Goal: Check status

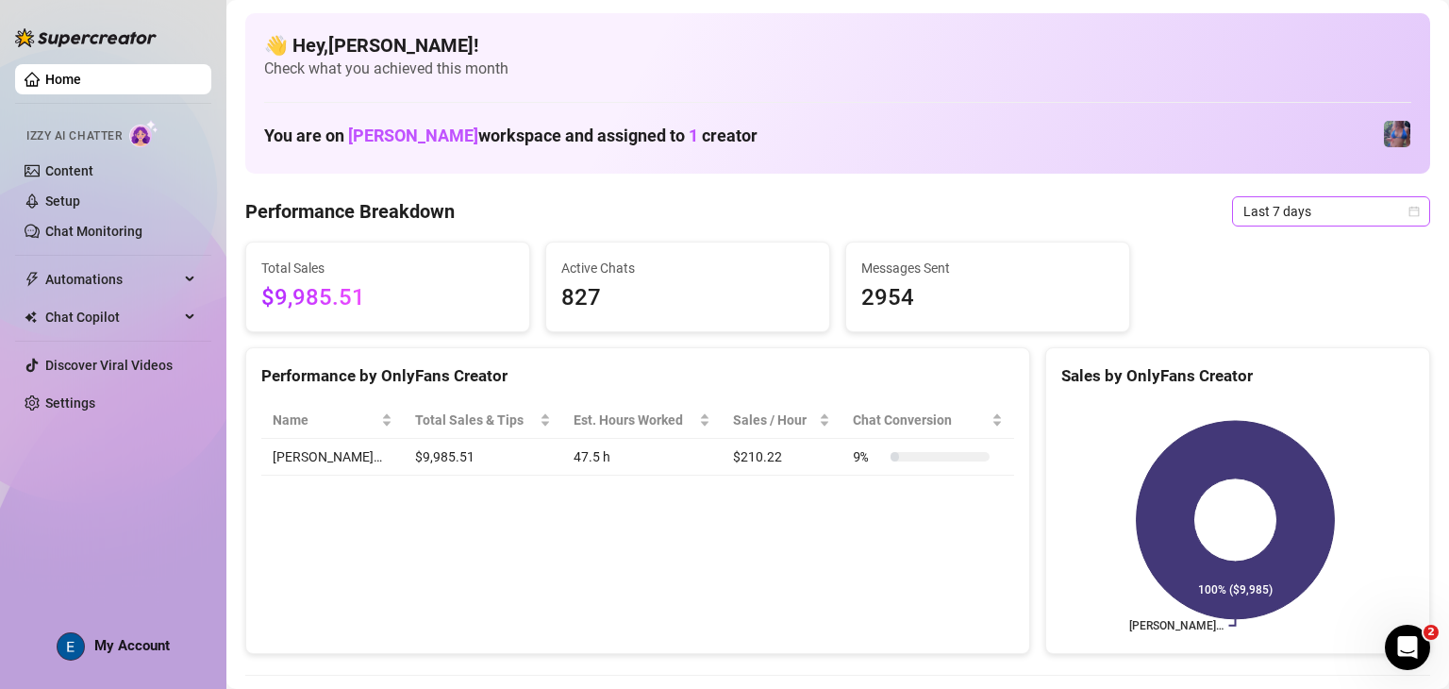
click at [1291, 225] on span "Last 7 days" at bounding box center [1332, 211] width 176 height 28
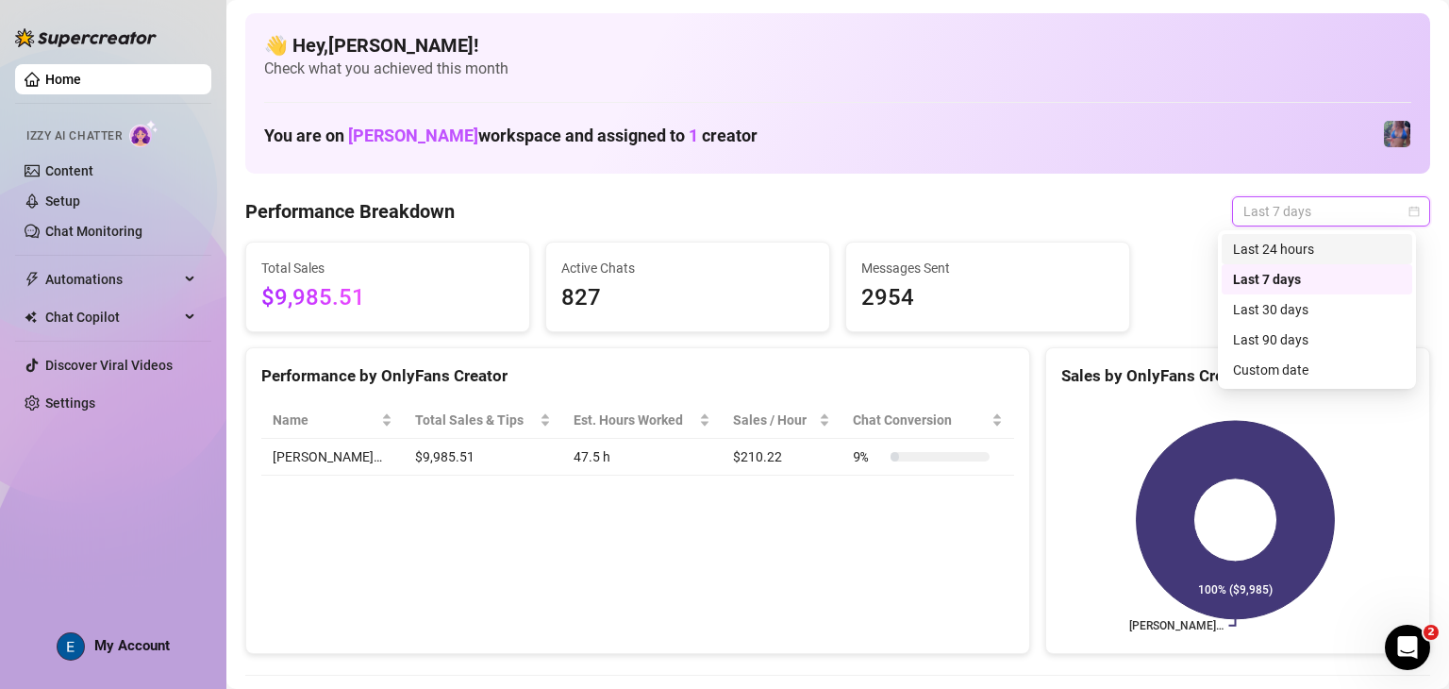
click at [1295, 250] on div "Last 24 hours" at bounding box center [1317, 249] width 168 height 21
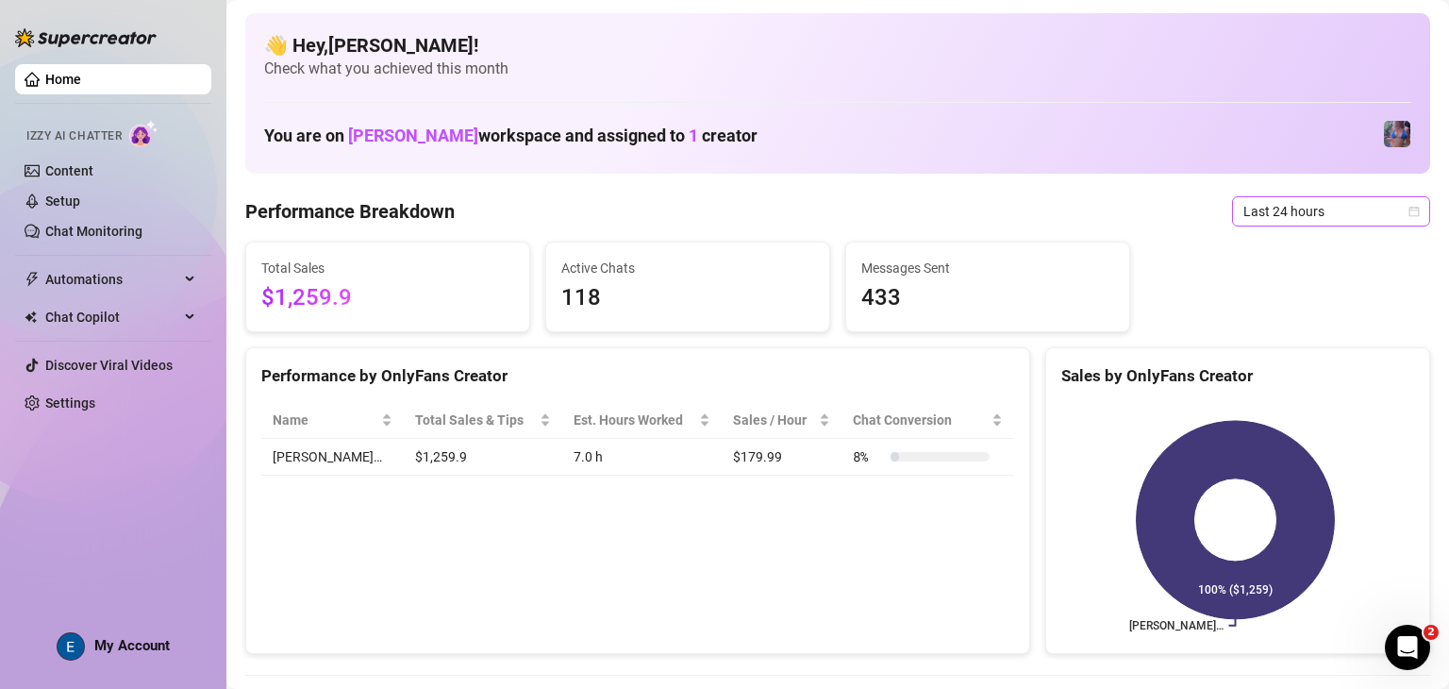
drag, startPoint x: 1280, startPoint y: 212, endPoint x: 1280, endPoint y: 222, distance: 9.5
click at [1280, 212] on span "Last 24 hours" at bounding box center [1332, 211] width 176 height 28
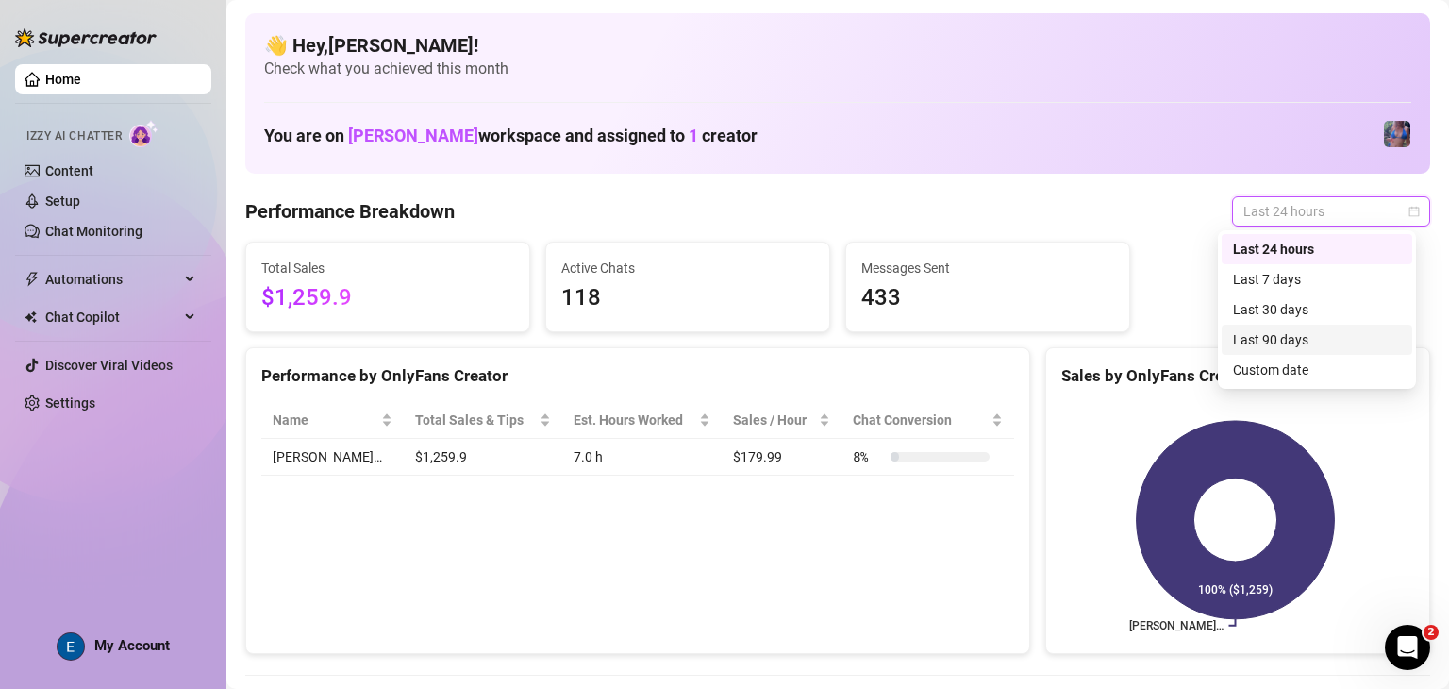
click at [1297, 337] on div "Last 90 days" at bounding box center [1317, 339] width 168 height 21
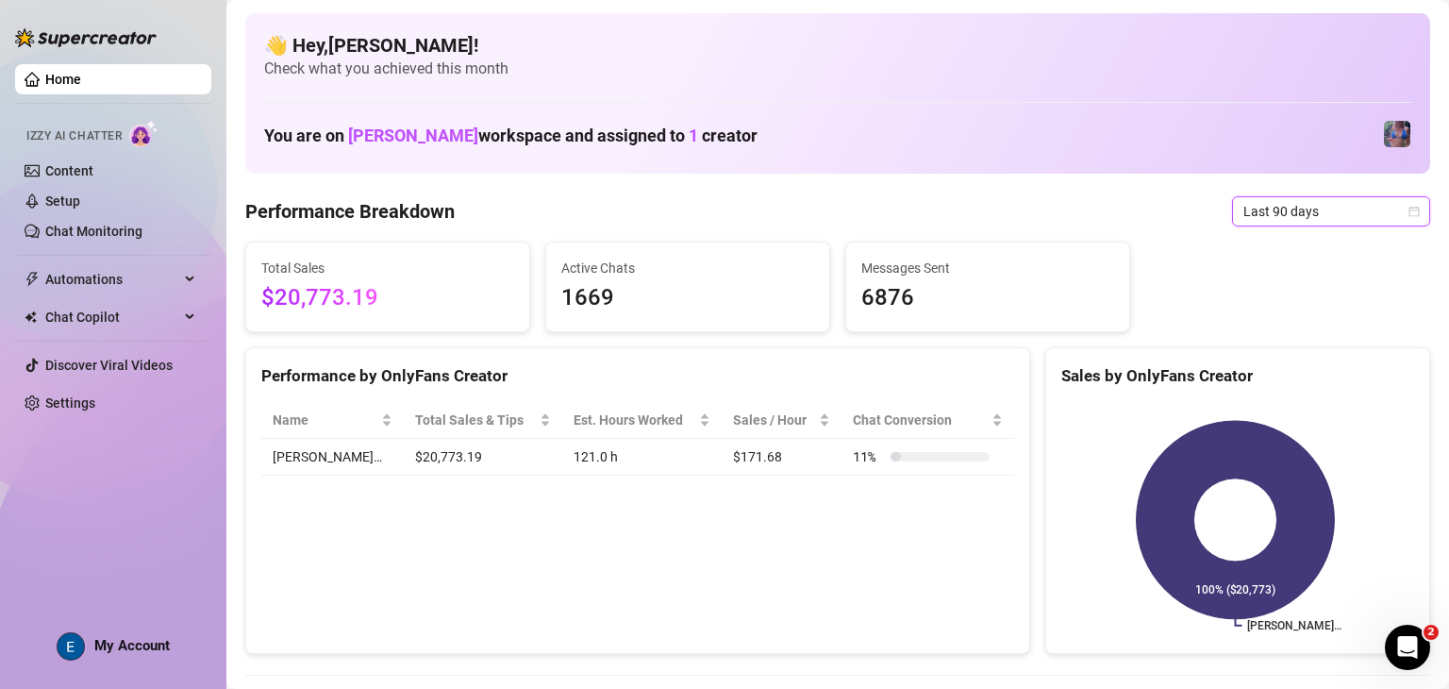
click at [1344, 216] on span "Last 90 days" at bounding box center [1332, 211] width 176 height 28
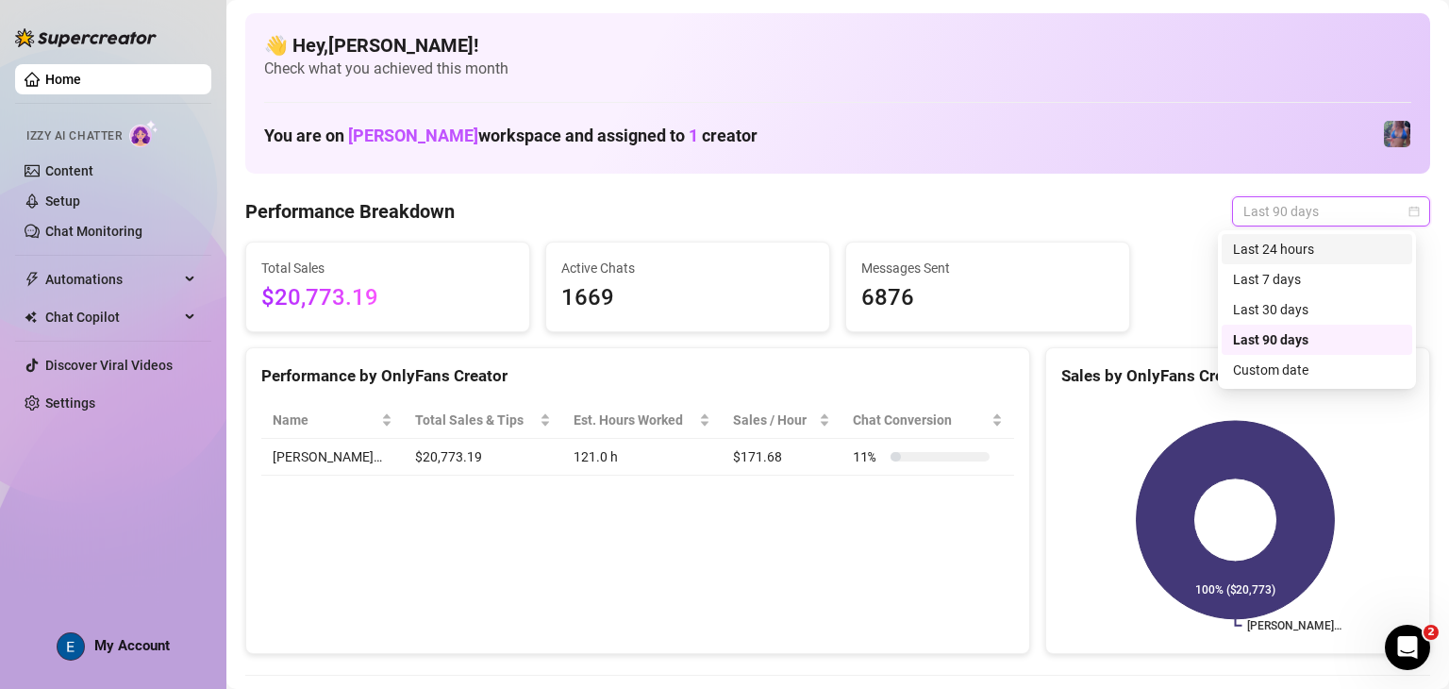
click at [1324, 256] on div "Last 24 hours" at bounding box center [1317, 249] width 168 height 21
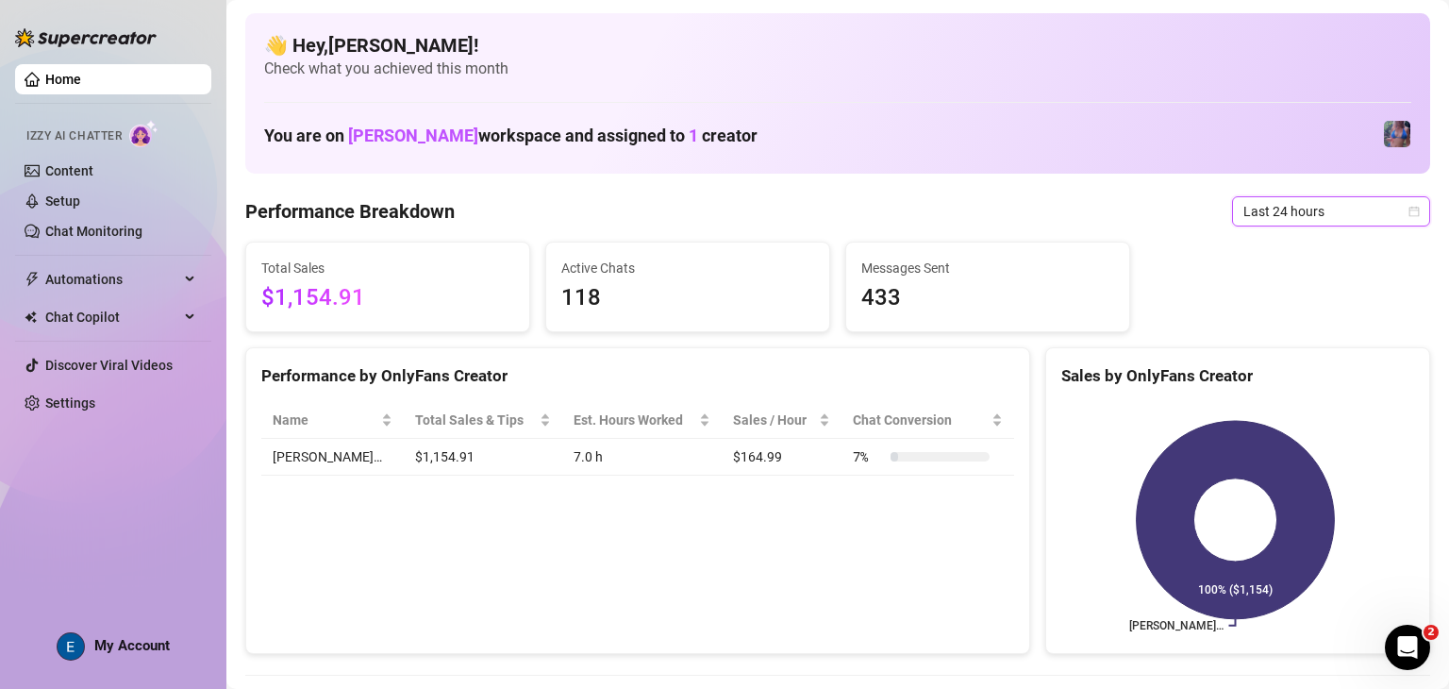
click at [1280, 223] on span "Last 24 hours" at bounding box center [1332, 211] width 176 height 28
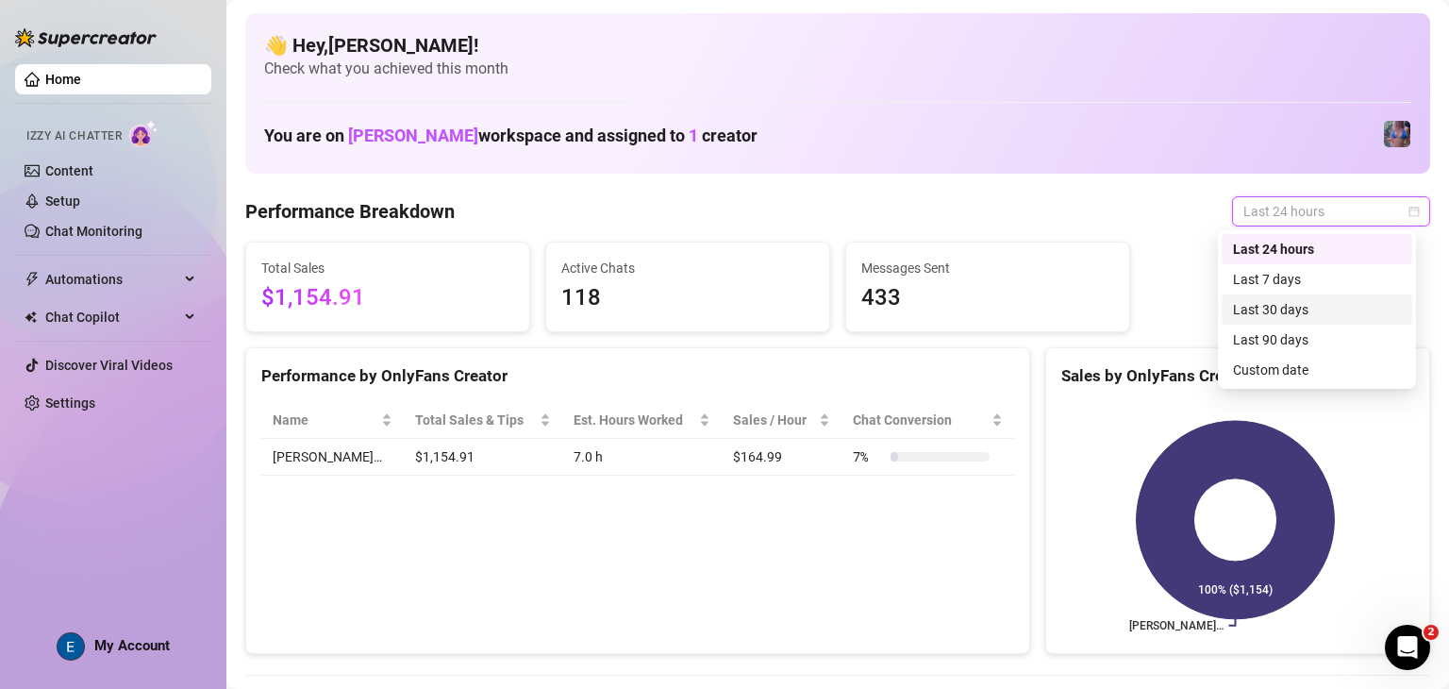
click at [1275, 314] on div "Last 30 days" at bounding box center [1317, 309] width 168 height 21
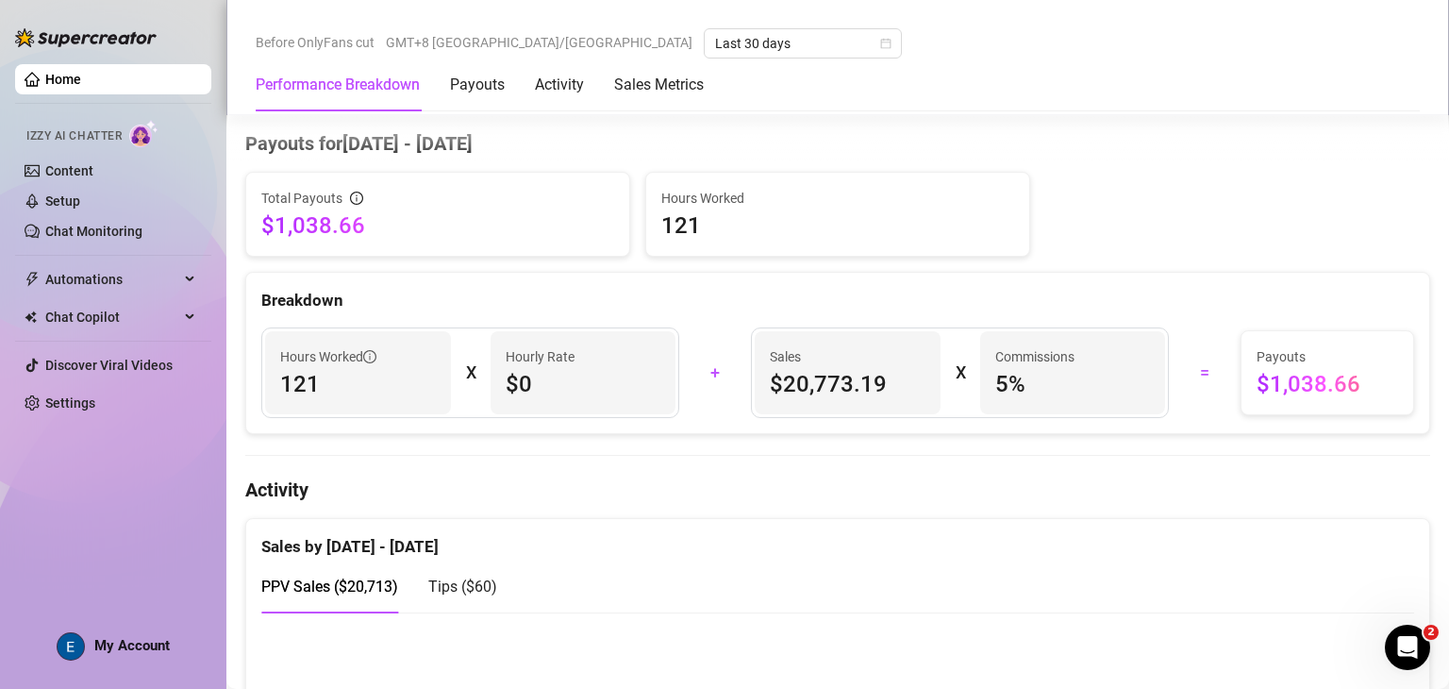
scroll to position [755, 0]
